Goal: Task Accomplishment & Management: Manage account settings

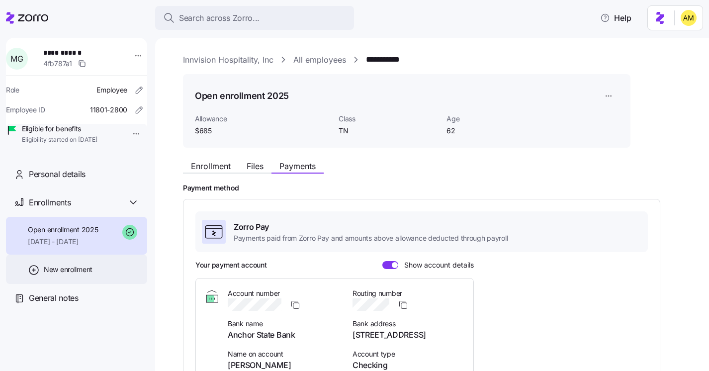
scroll to position [174, 0]
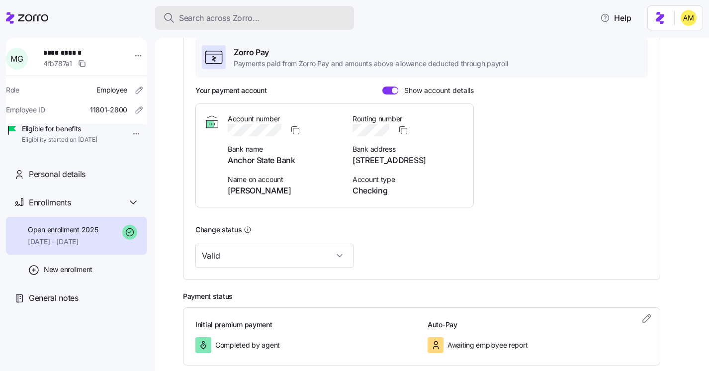
click at [212, 17] on span "Search across Zorro..." at bounding box center [219, 18] width 81 height 12
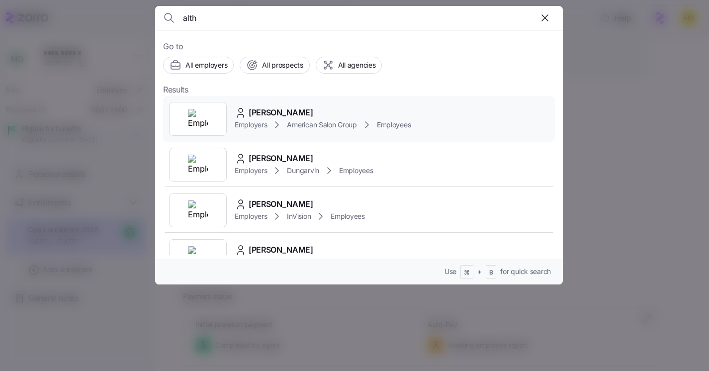
type input "alth"
click at [267, 119] on div "Employers American Salon Group Employees" at bounding box center [323, 125] width 176 height 12
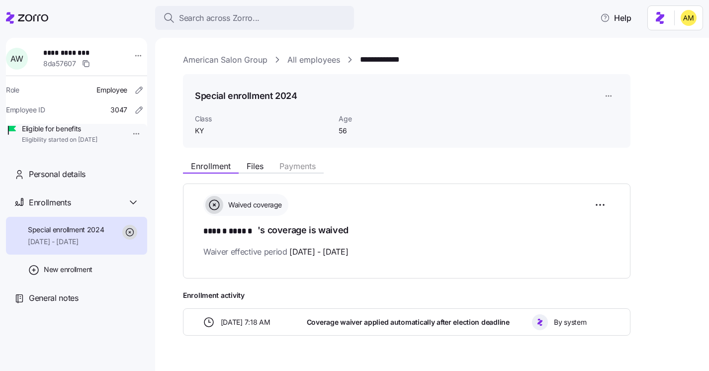
scroll to position [1, 0]
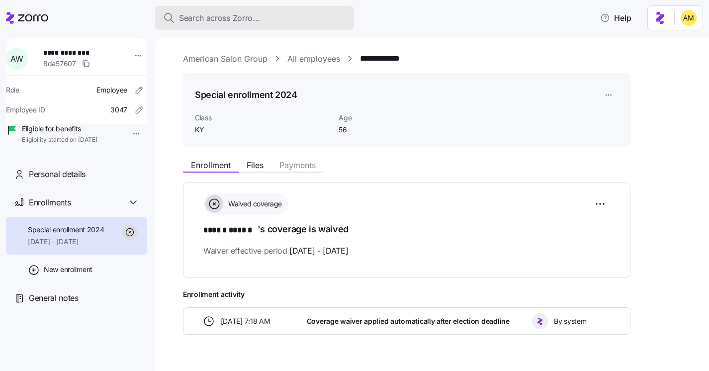
click at [196, 14] on span "Search across Zorro..." at bounding box center [219, 18] width 81 height 12
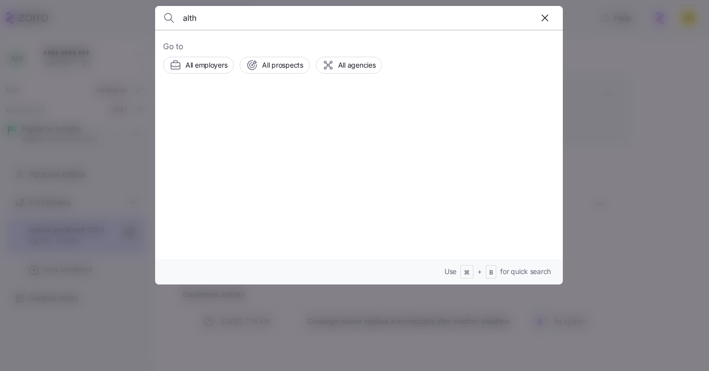
click at [194, 22] on input "alth" at bounding box center [310, 18] width 254 height 24
click at [196, 23] on input "alth" at bounding box center [310, 18] width 254 height 24
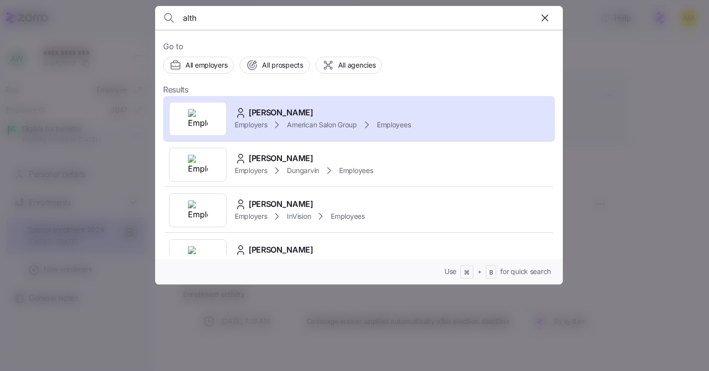
click at [185, 17] on input "alth" at bounding box center [310, 18] width 254 height 24
type input "alth"
click at [284, 160] on span "[PERSON_NAME]" at bounding box center [280, 158] width 65 height 12
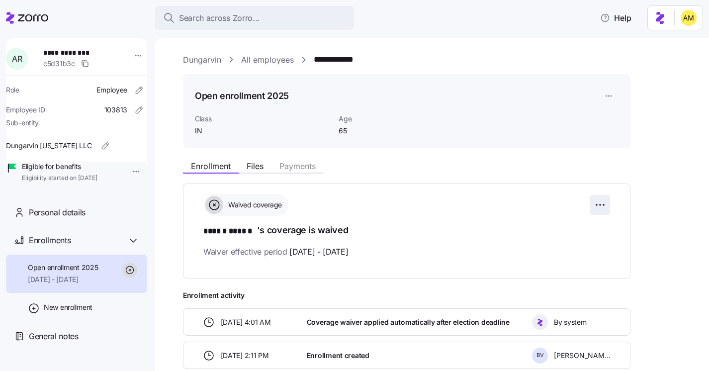
click at [603, 203] on html "**********" at bounding box center [354, 182] width 709 height 365
click at [650, 233] on html "**********" at bounding box center [354, 182] width 709 height 365
click at [606, 95] on html "**********" at bounding box center [354, 182] width 709 height 365
click at [617, 124] on div "Edit enrollment record" at bounding box center [642, 120] width 72 height 11
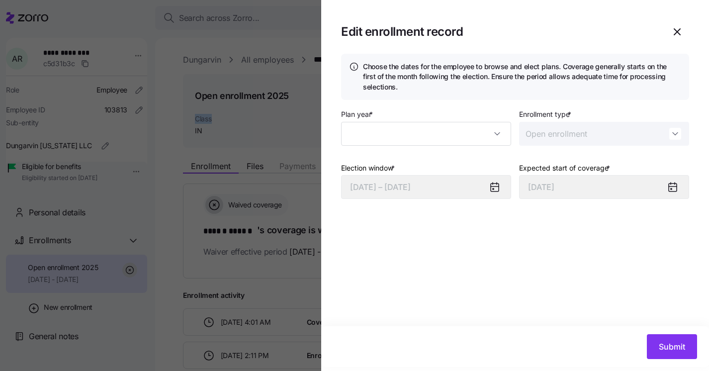
type input "2025"
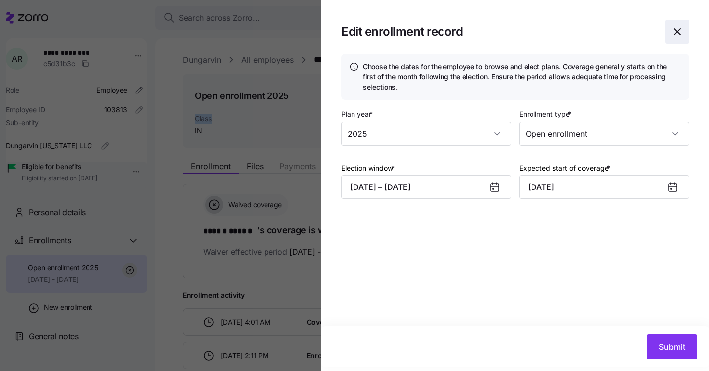
click at [677, 34] on icon "button" at bounding box center [677, 32] width 12 height 12
